Goal: Task Accomplishment & Management: Complete application form

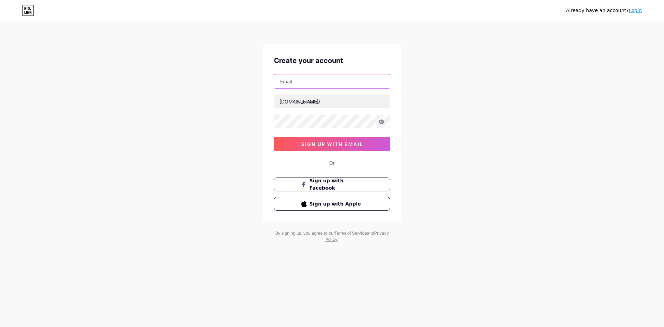
click at [309, 82] on input "text" at bounding box center [332, 81] width 116 height 14
click at [310, 81] on input "text" at bounding box center [332, 81] width 116 height 14
click at [307, 82] on input "text" at bounding box center [332, 81] width 116 height 14
click at [318, 83] on input "text" at bounding box center [332, 81] width 116 height 14
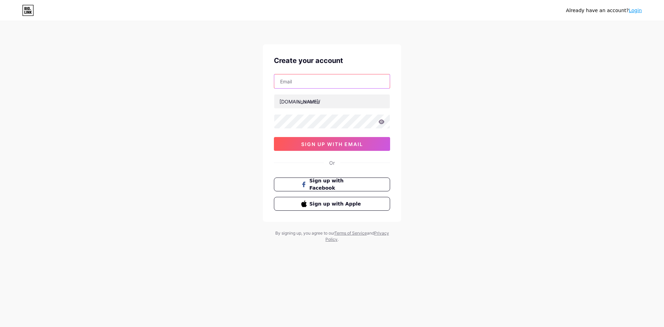
paste input "[EMAIL_ADDRESS][DOMAIN_NAME]"
type input "[EMAIL_ADDRESS][DOMAIN_NAME]"
click at [305, 106] on input "text" at bounding box center [332, 101] width 116 height 14
click at [321, 104] on input "text" at bounding box center [332, 101] width 116 height 14
paste input "trenslot77"
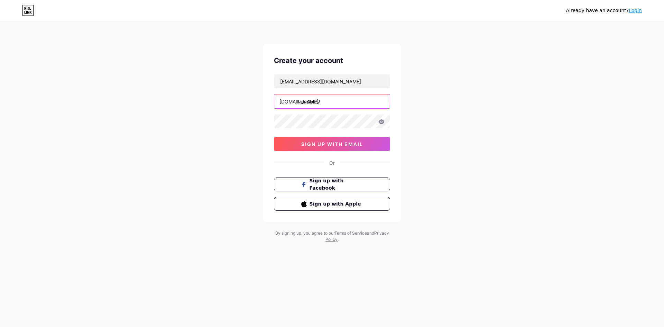
type input "trenslot77"
click at [253, 139] on div "Already have an account? Login Create your account [EMAIL_ADDRESS][DOMAIN_NAME]…" at bounding box center [332, 132] width 664 height 265
click at [321, 140] on button "sign up with email" at bounding box center [332, 144] width 116 height 14
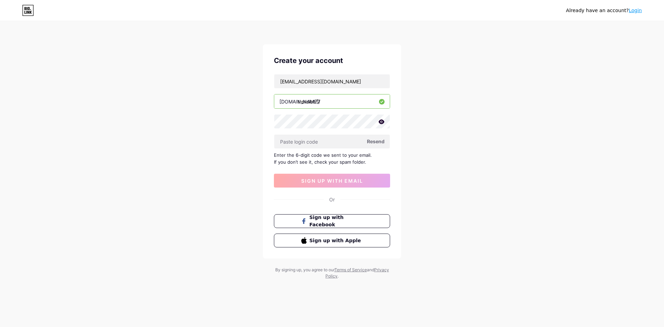
click at [383, 122] on icon at bounding box center [381, 121] width 6 height 5
click at [293, 140] on input "text" at bounding box center [332, 142] width 116 height 14
paste input "133846"
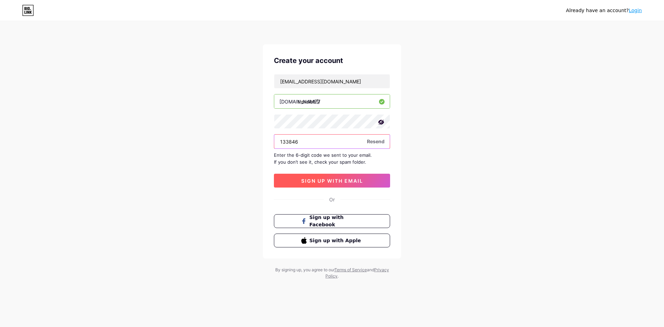
type input "133846"
click at [314, 186] on button "sign up with email" at bounding box center [332, 181] width 116 height 14
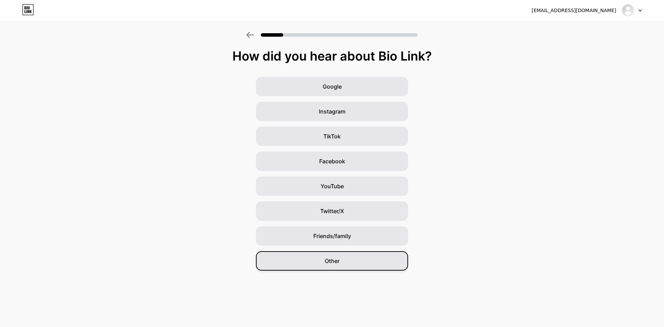
click at [342, 264] on div "Other" at bounding box center [332, 260] width 152 height 19
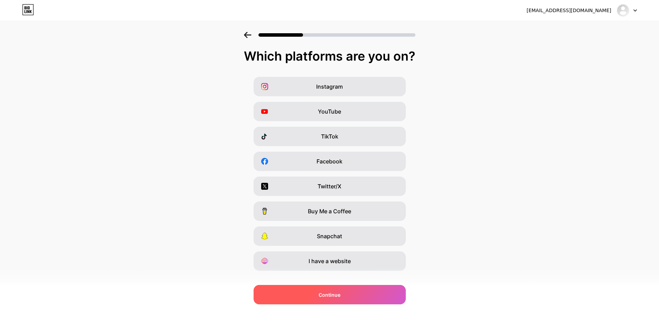
click at [329, 292] on span "Continue" at bounding box center [330, 294] width 22 height 7
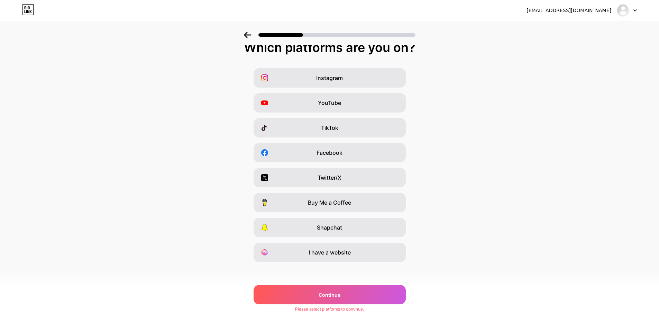
scroll to position [11, 0]
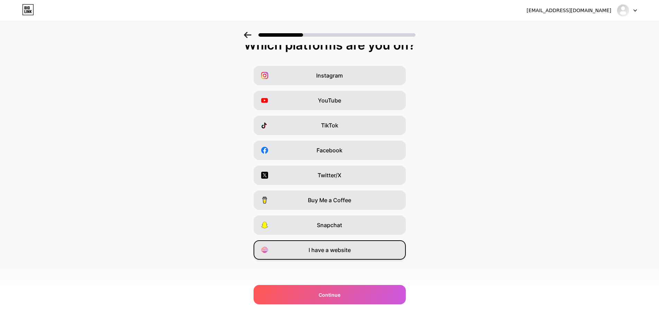
click at [339, 247] on span "I have a website" at bounding box center [330, 250] width 42 height 8
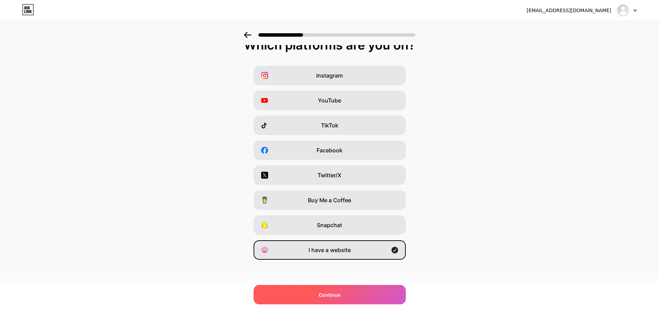
click at [338, 292] on span "Continue" at bounding box center [330, 294] width 22 height 7
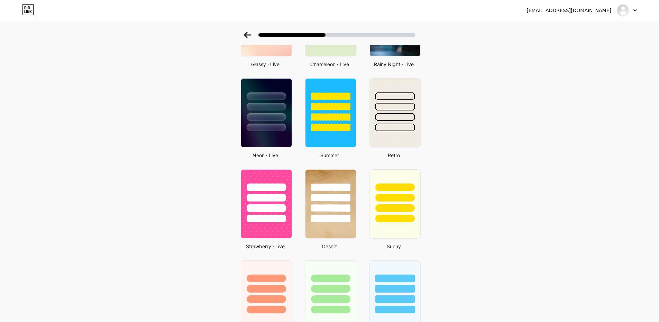
scroll to position [277, 0]
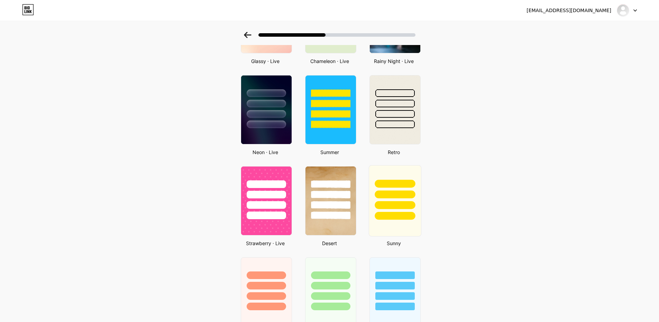
click at [381, 186] on div at bounding box center [395, 184] width 40 height 8
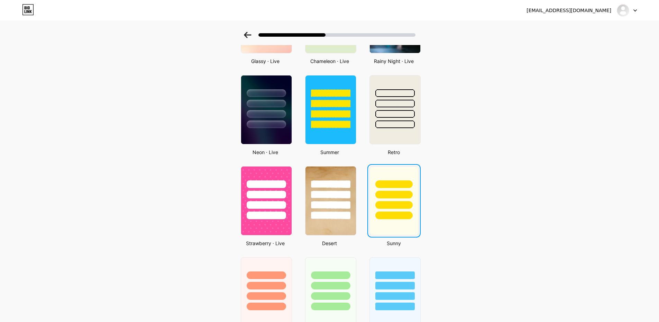
scroll to position [0, 0]
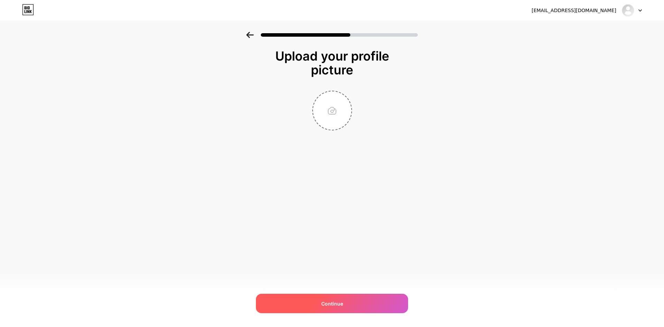
click at [333, 299] on div "Continue" at bounding box center [332, 303] width 152 height 19
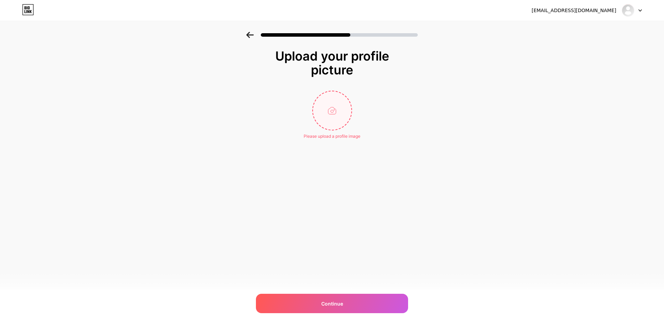
click at [331, 117] on input "file" at bounding box center [332, 110] width 38 height 38
type input "C:\fakepath\download-24.jpg"
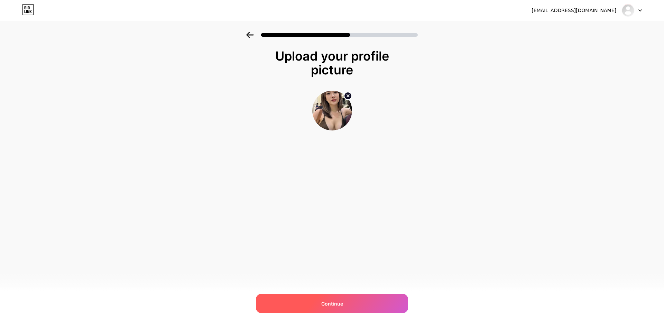
click at [333, 301] on span "Continue" at bounding box center [332, 303] width 22 height 7
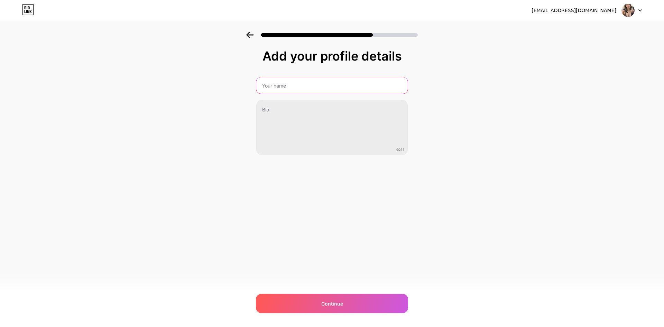
click at [287, 87] on input "text" at bounding box center [332, 85] width 152 height 17
click at [287, 87] on input "text" at bounding box center [332, 85] width 153 height 17
click at [264, 89] on input "trenslot77" at bounding box center [332, 85] width 153 height 17
click at [264, 88] on input "trenslot77" at bounding box center [332, 85] width 153 height 17
click at [280, 86] on input "Trenslot77" at bounding box center [332, 85] width 153 height 17
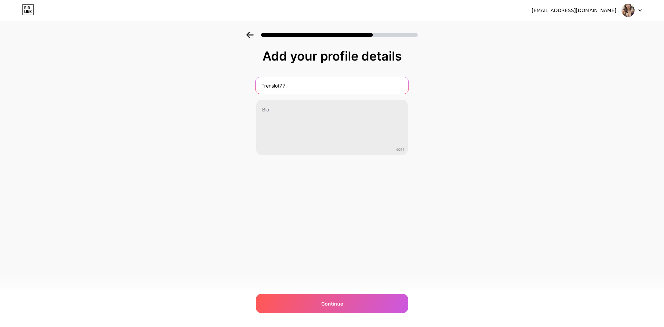
click at [280, 86] on input "Trenslot77" at bounding box center [332, 85] width 153 height 17
type input "Trenslot77"
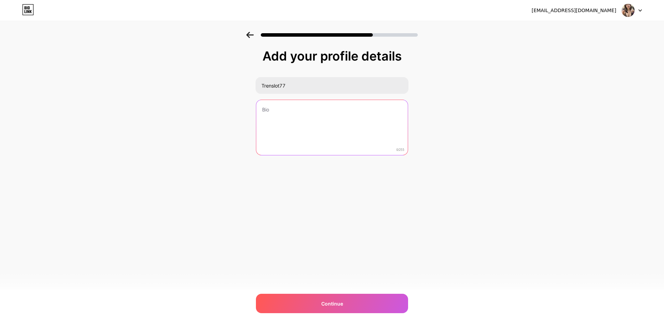
click at [285, 112] on textarea at bounding box center [332, 128] width 152 height 56
paste textarea "Trenslot77"
type textarea "Trenslot77"
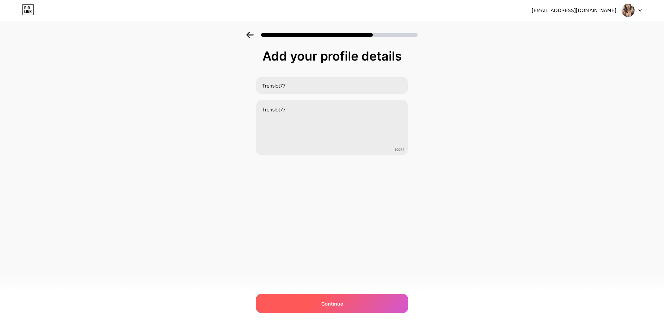
click at [323, 307] on div "Continue" at bounding box center [332, 303] width 152 height 19
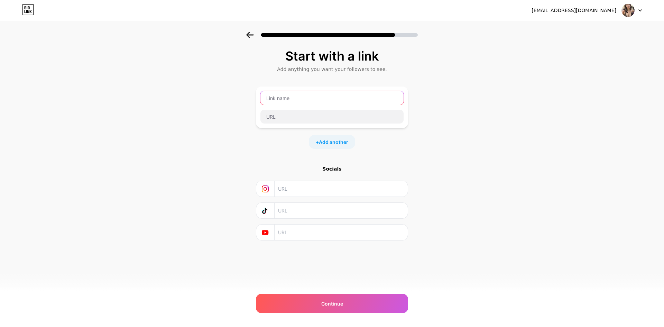
click at [311, 93] on input "text" at bounding box center [332, 98] width 143 height 14
click at [282, 117] on input "text" at bounding box center [332, 117] width 143 height 14
click at [278, 100] on input "text" at bounding box center [332, 98] width 143 height 14
click at [275, 101] on input "text" at bounding box center [332, 98] width 143 height 14
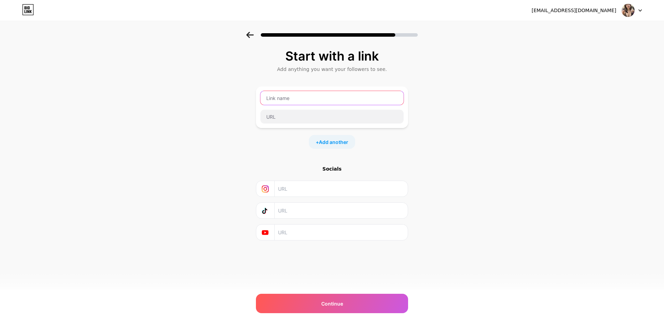
click at [275, 101] on input "text" at bounding box center [332, 98] width 143 height 14
click at [275, 101] on input "trenslot77" at bounding box center [332, 98] width 143 height 14
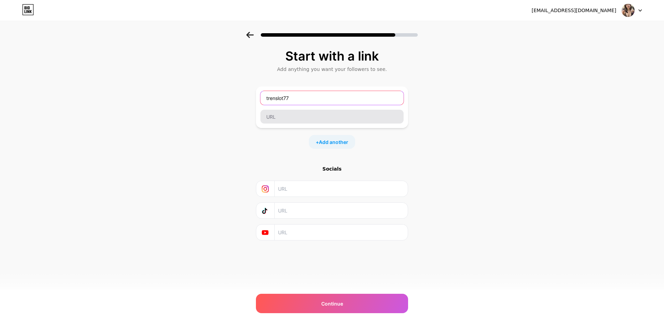
type input "trenslot77"
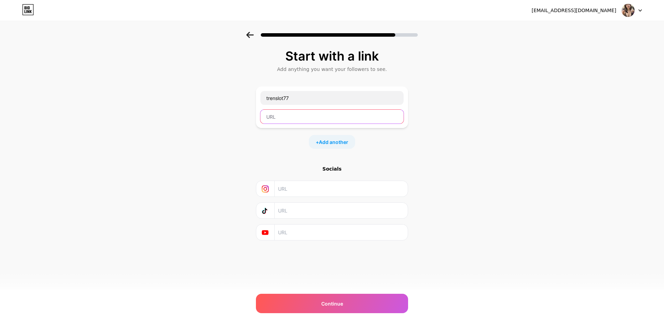
click at [276, 118] on input "text" at bounding box center [332, 117] width 143 height 14
paste input "trenslot77"
type input "trenslot77"
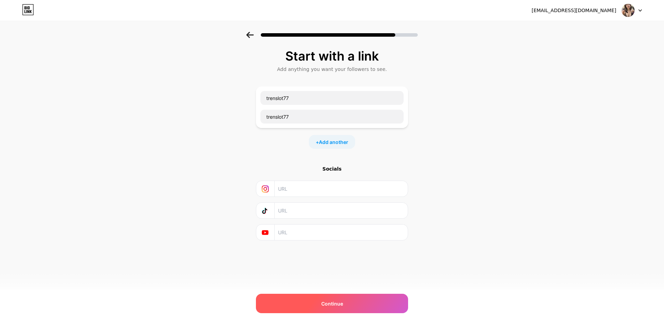
click at [330, 304] on span "Continue" at bounding box center [332, 303] width 22 height 7
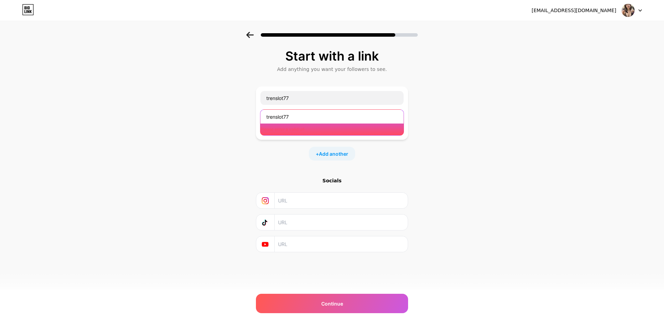
click at [299, 121] on input "trenslot77" at bounding box center [332, 117] width 143 height 14
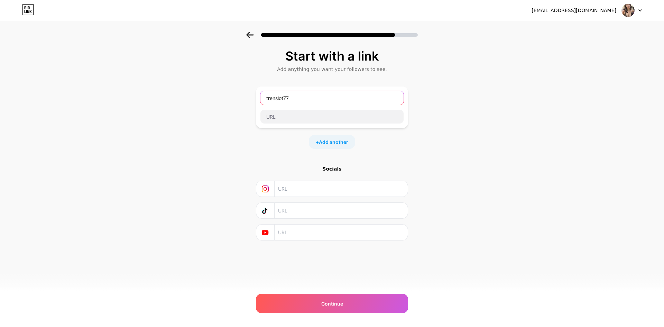
click at [293, 99] on input "trenslot77" at bounding box center [332, 98] width 143 height 14
click at [329, 147] on div "+ Add another" at bounding box center [332, 142] width 46 height 14
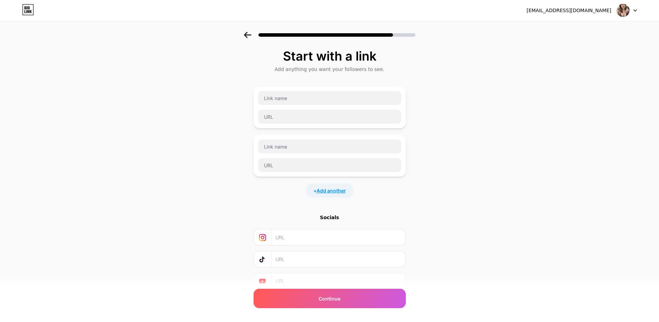
click at [328, 191] on span "Add another" at bounding box center [331, 190] width 29 height 7
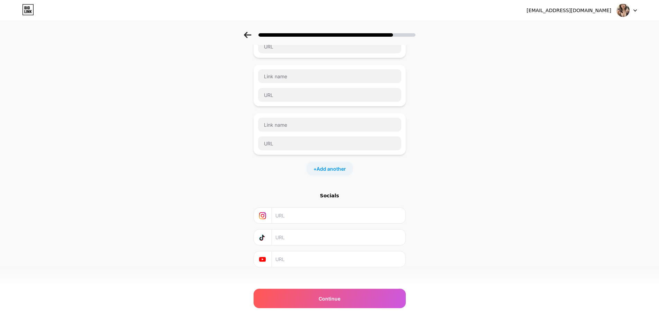
scroll to position [78, 0]
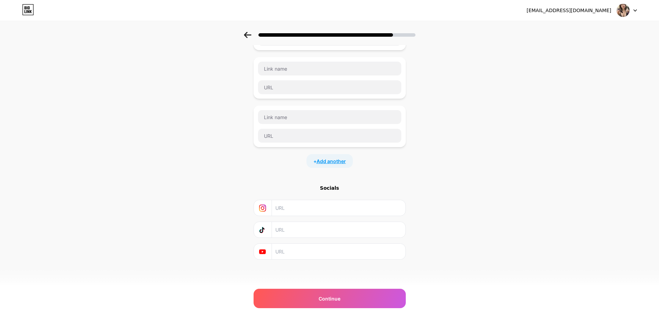
click at [325, 161] on span "Add another" at bounding box center [331, 160] width 29 height 7
click at [302, 187] on input "text" at bounding box center [329, 184] width 143 height 14
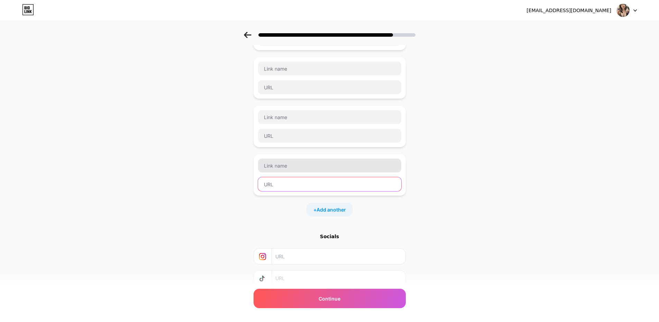
paste input "[URL][DOMAIN_NAME]"
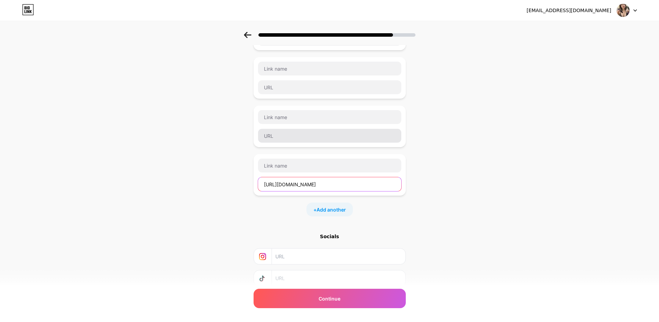
type input "[URL][DOMAIN_NAME]"
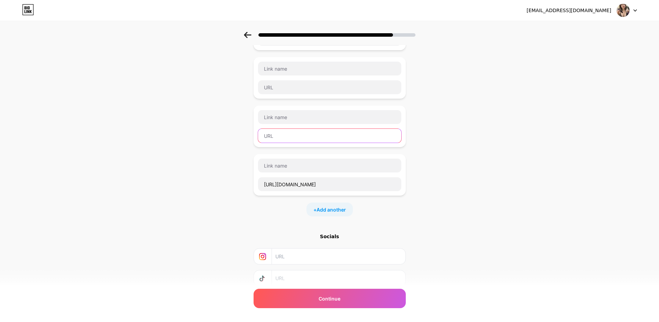
click at [286, 140] on input "text" at bounding box center [329, 136] width 143 height 14
paste input "[URL][DOMAIN_NAME]"
type input "[URL][DOMAIN_NAME]"
click at [277, 92] on input "text" at bounding box center [329, 87] width 143 height 14
paste input "[URL][DOMAIN_NAME]"
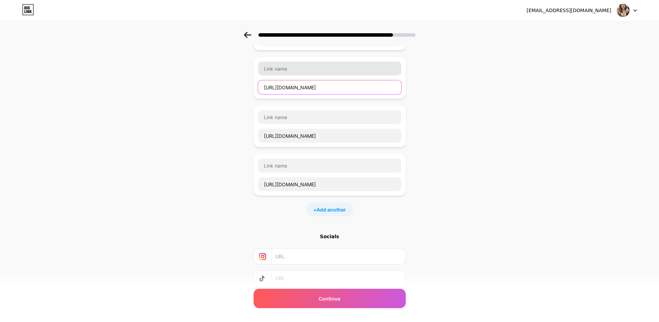
type input "[URL][DOMAIN_NAME]"
click at [279, 71] on input "text" at bounding box center [329, 69] width 143 height 14
paste input "[URL][DOMAIN_NAME]"
click at [291, 70] on input "[URL][DOMAIN_NAME]" at bounding box center [329, 69] width 143 height 14
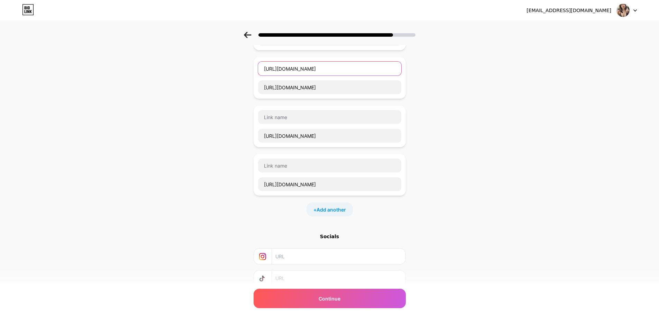
click at [291, 70] on input "[URL][DOMAIN_NAME]" at bounding box center [329, 69] width 143 height 14
paste input "Trenslot77 - Login & Daftar"
type input "Trenslot77 - Login & Daftar"
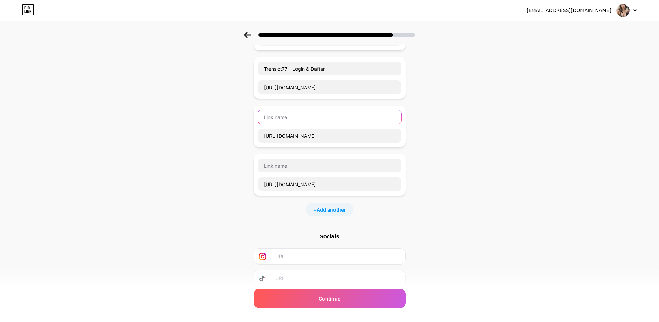
click at [290, 115] on input "text" at bounding box center [329, 117] width 143 height 14
click at [290, 118] on input "text" at bounding box center [329, 117] width 143 height 14
paste input "Trenslot77 - Situs & Link Alternatif"
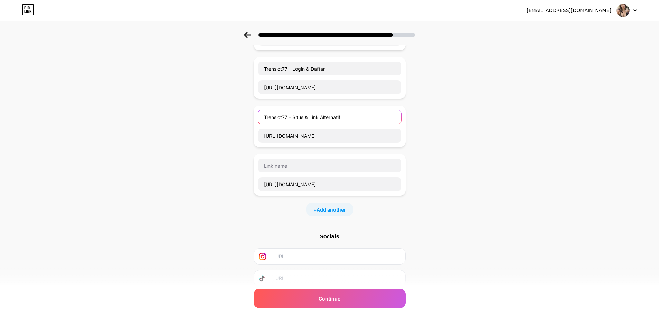
type input "Trenslot77 - Situs & Link Alternatif"
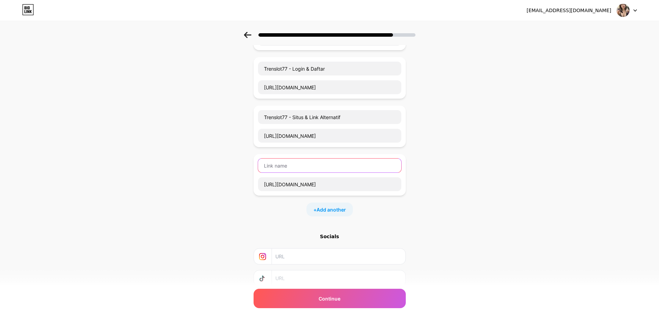
click at [292, 166] on input "text" at bounding box center [329, 165] width 143 height 14
paste input "Trenslot77 - LIve Chat"
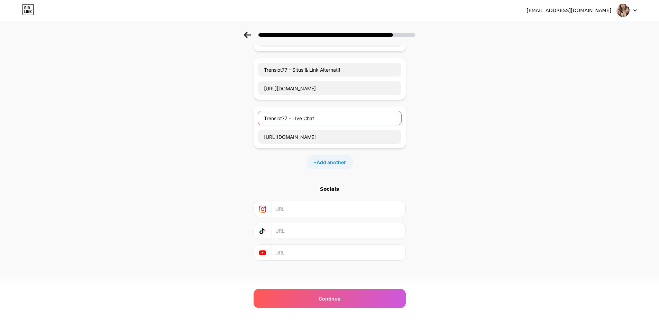
scroll to position [126, 0]
type input "Trenslot77 - LIve Chat"
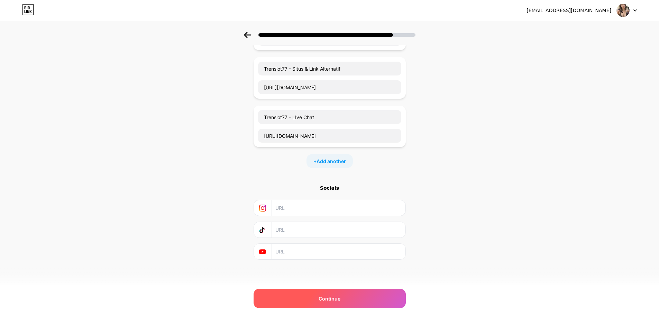
click at [326, 299] on span "Continue" at bounding box center [330, 298] width 22 height 7
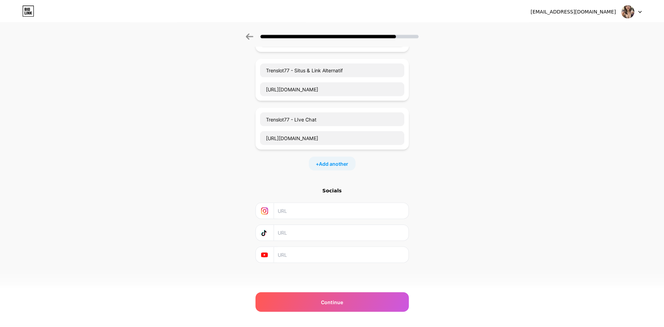
scroll to position [0, 0]
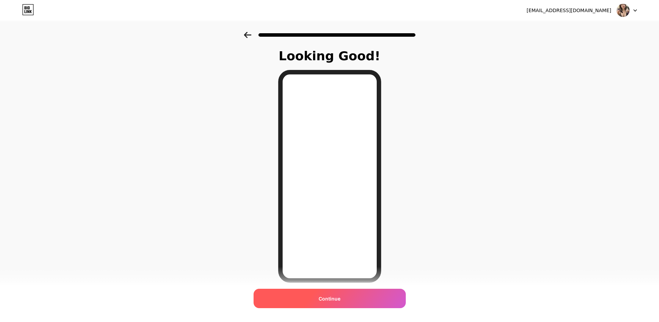
click at [340, 299] on span "Continue" at bounding box center [330, 298] width 22 height 7
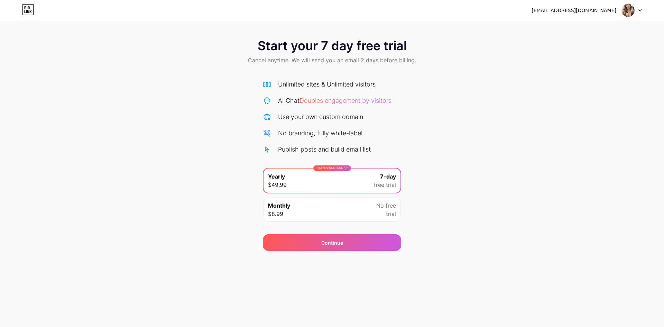
click at [632, 14] on img at bounding box center [628, 10] width 13 height 13
click at [217, 48] on div "Start your 7 day free trial Cancel anytime. We will send you an email 2 days be…" at bounding box center [332, 52] width 664 height 41
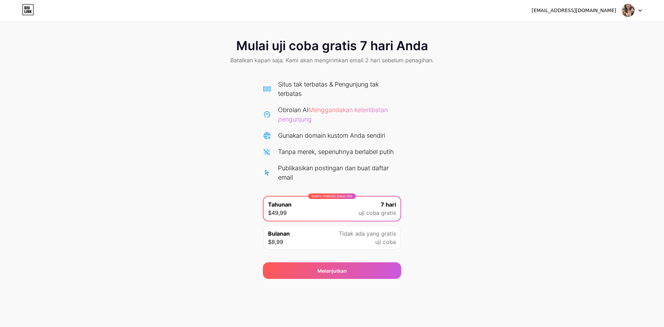
click at [333, 146] on div "Situs tak terbatas & Pengunjung tak terbatas Obrolan AI Menggandakan keterlibat…" at bounding box center [332, 131] width 138 height 102
click at [627, 14] on img at bounding box center [628, 10] width 13 height 13
click at [333, 69] on div "Mulai uji coba gratis 7 hari Anda Batalkan kapan saja. Kami akan mengirimkan em…" at bounding box center [332, 52] width 664 height 41
click at [282, 234] on font "Bulanan" at bounding box center [279, 233] width 22 height 7
click at [290, 199] on div "WAKTU TERBATAS: Diskon 50% Tahunan $49,99 7 hari uji coba gratis" at bounding box center [332, 209] width 137 height 24
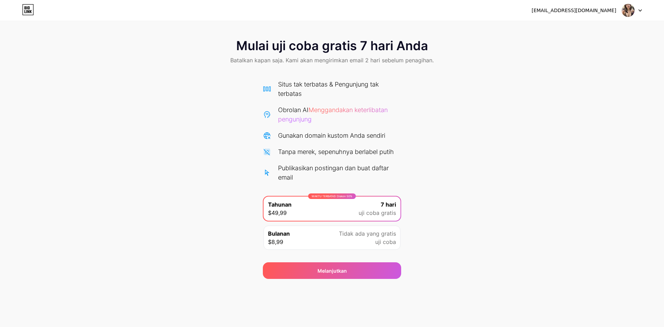
click at [289, 165] on font "Publikasikan postingan dan buat daftar email" at bounding box center [333, 172] width 111 height 17
click at [288, 87] on font "Situs tak terbatas & Pengunjung tak terbatas" at bounding box center [328, 89] width 101 height 17
click at [249, 57] on font "Batalkan kapan saja. Kami akan mengirimkan email 2 hari sebelum penagihan." at bounding box center [331, 60] width 203 height 7
click at [33, 10] on icon at bounding box center [28, 9] width 12 height 11
